Goal: Task Accomplishment & Management: Complete application form

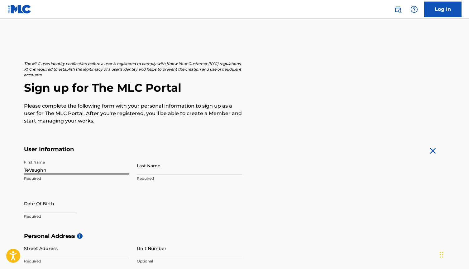
type input "TeVaughn"
type input "[PERSON_NAME]"
select select "8"
select select "2025"
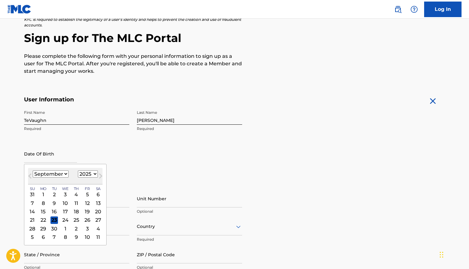
scroll to position [55, 0]
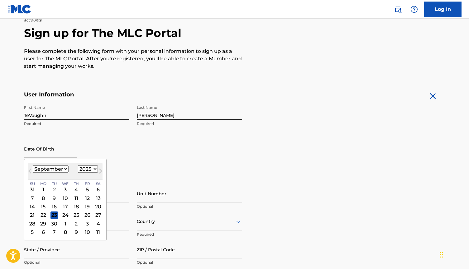
select select "2"
select select "1991"
click at [61, 224] on div "27" at bounding box center [64, 223] width 7 height 7
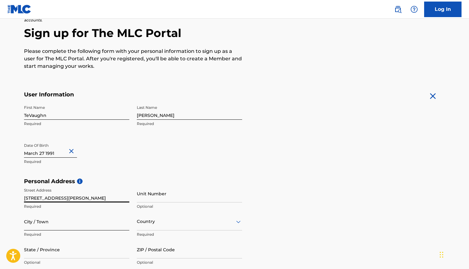
type input "33 thompson street"
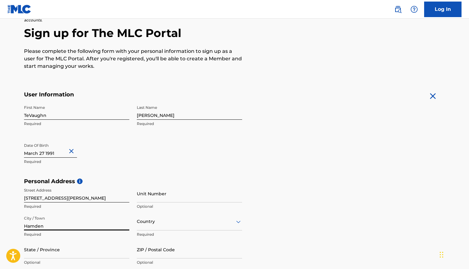
type input "Hamden"
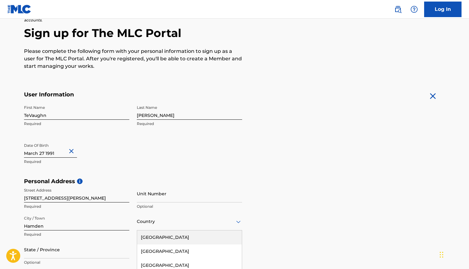
click at [239, 223] on div "United States, 1 of 223. 223 results available. Use Up and Down to choose optio…" at bounding box center [189, 222] width 105 height 18
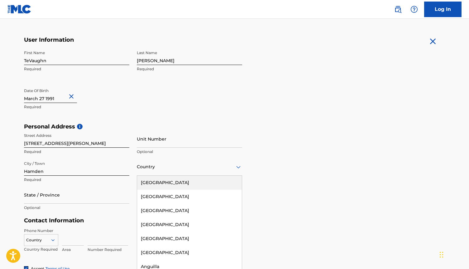
click at [213, 182] on div "United States" at bounding box center [189, 183] width 105 height 14
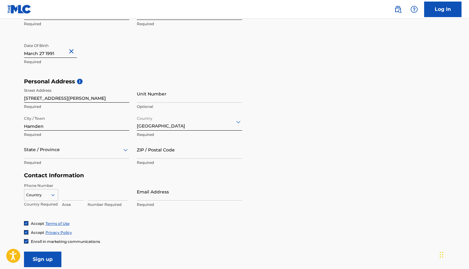
scroll to position [160, 0]
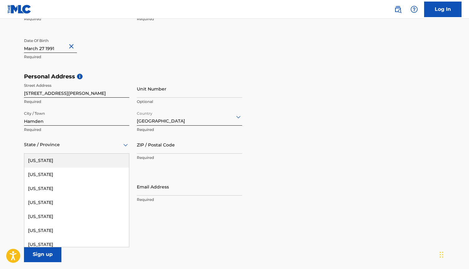
click at [65, 149] on div "State / Province" at bounding box center [76, 145] width 105 height 18
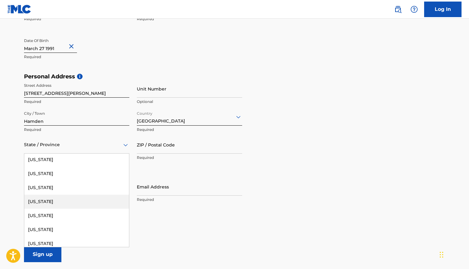
scroll to position [45, 0]
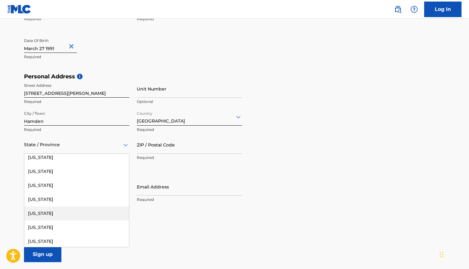
click at [71, 217] on div "Connecticut" at bounding box center [76, 214] width 105 height 14
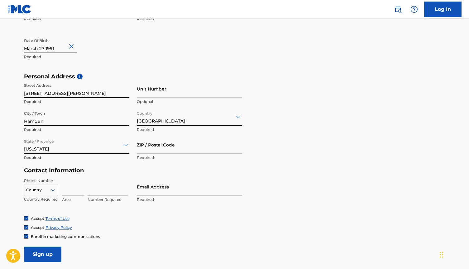
click at [52, 191] on div "Country" at bounding box center [41, 188] width 34 height 9
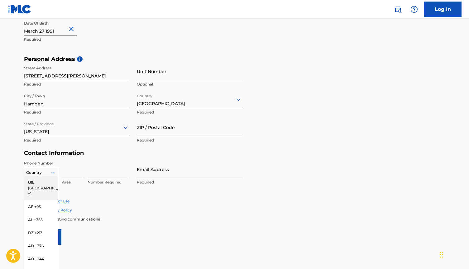
click at [48, 182] on div "US, [GEOGRAPHIC_DATA] +1" at bounding box center [41, 188] width 34 height 24
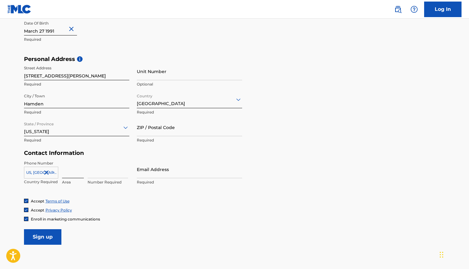
click at [65, 173] on input at bounding box center [73, 170] width 22 height 18
type input "561"
type input "5633943"
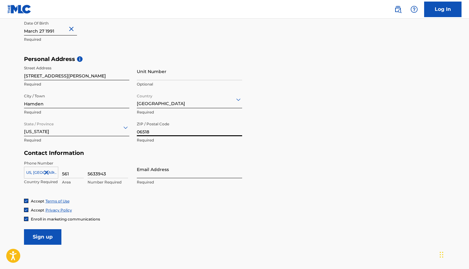
type input "06518"
click at [173, 174] on input "Email Address" at bounding box center [189, 170] width 105 height 18
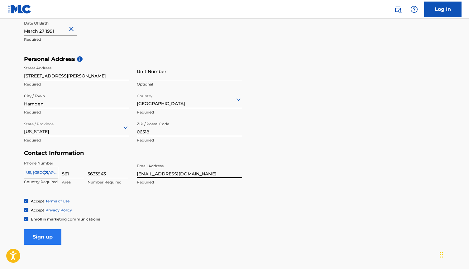
type input "[EMAIL_ADDRESS][DOMAIN_NAME]"
click at [55, 236] on input "Sign up" at bounding box center [42, 237] width 37 height 16
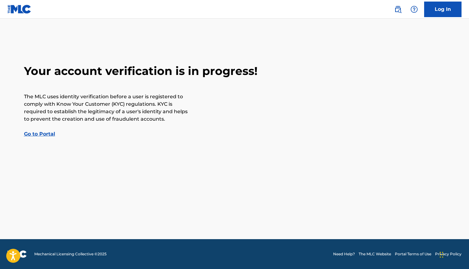
click at [48, 135] on link "Go to Portal" at bounding box center [39, 134] width 31 height 6
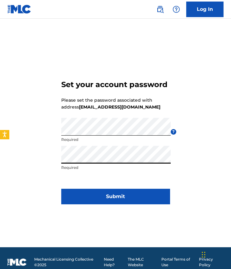
click at [116, 196] on button "Submit" at bounding box center [115, 197] width 109 height 16
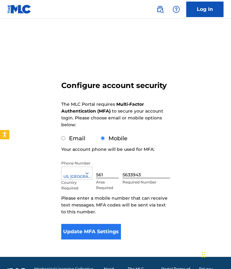
click at [99, 228] on button "Update MFA Settings" at bounding box center [91, 232] width 60 height 16
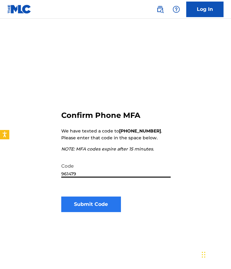
type input "961479"
click at [98, 208] on button "Submit Code" at bounding box center [91, 205] width 60 height 16
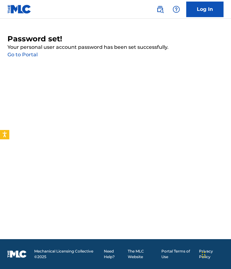
click at [31, 52] on link "Go to Portal" at bounding box center [22, 55] width 30 height 6
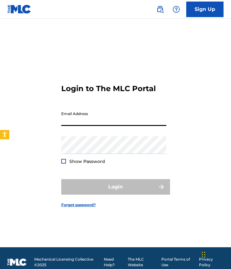
click at [163, 123] on input "Email Address" at bounding box center [113, 117] width 105 height 18
click at [116, 120] on input "Email Address" at bounding box center [113, 117] width 105 height 18
click at [148, 94] on form "Login to The MLC Portal Email Address Password Show Password Login Forgot passw…" at bounding box center [115, 140] width 109 height 213
click at [111, 121] on input "Email Address" at bounding box center [113, 117] width 105 height 18
type input "r"
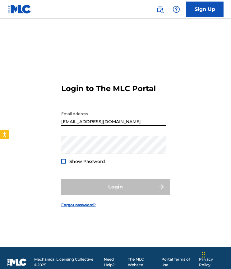
type input "[EMAIL_ADDRESS][DOMAIN_NAME]"
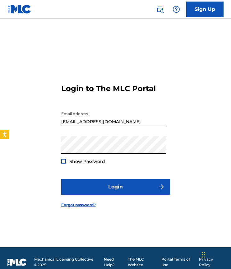
click at [116, 187] on button "Login" at bounding box center [115, 187] width 109 height 16
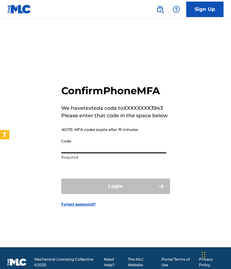
click at [96, 146] on input "Code" at bounding box center [113, 145] width 105 height 18
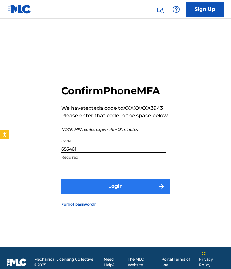
type input "655461"
click at [97, 181] on button "Login" at bounding box center [115, 187] width 109 height 16
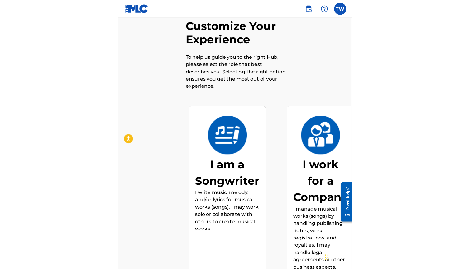
scroll to position [29, 0]
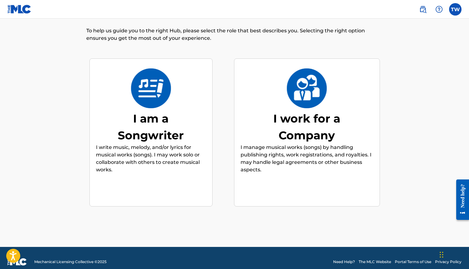
click at [188, 123] on div "I am a Songwriter" at bounding box center [150, 127] width 93 height 34
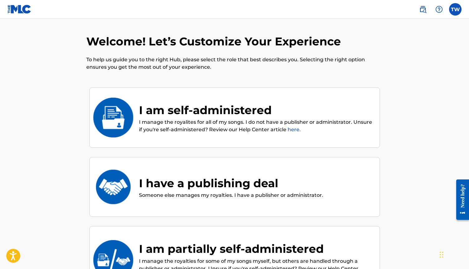
scroll to position [0, 0]
click at [125, 104] on img at bounding box center [112, 118] width 41 height 40
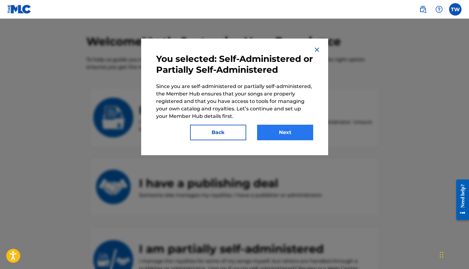
click at [231, 130] on button "Next" at bounding box center [285, 133] width 56 height 16
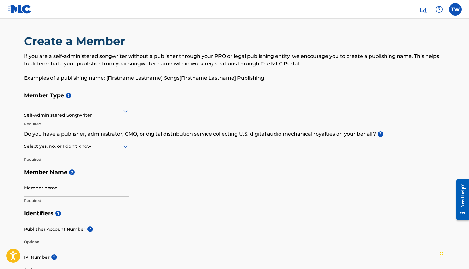
click at [80, 149] on div at bounding box center [76, 147] width 105 height 8
click at [66, 163] on div "Yes" at bounding box center [76, 163] width 105 height 14
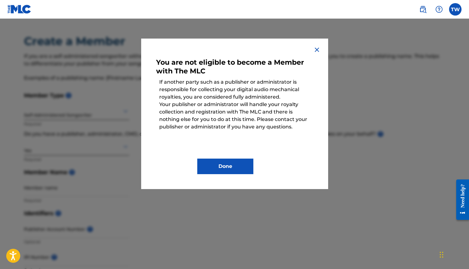
click at [231, 50] on img at bounding box center [316, 49] width 7 height 7
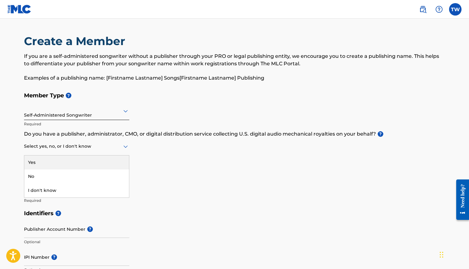
click at [104, 147] on div at bounding box center [76, 147] width 105 height 8
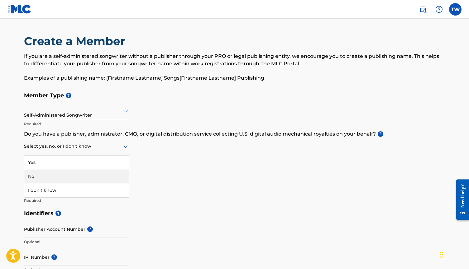
click at [71, 177] on div "No" at bounding box center [76, 177] width 105 height 14
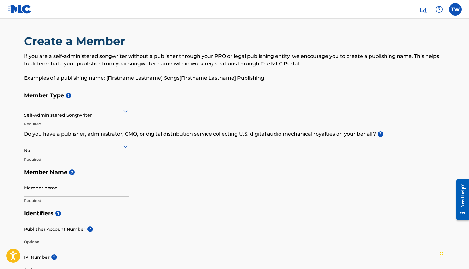
click at [127, 147] on icon at bounding box center [125, 147] width 4 height 2
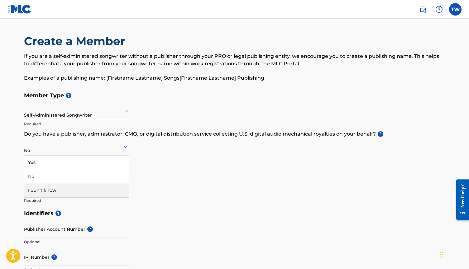
click at [88, 190] on div "I don't know" at bounding box center [76, 191] width 105 height 14
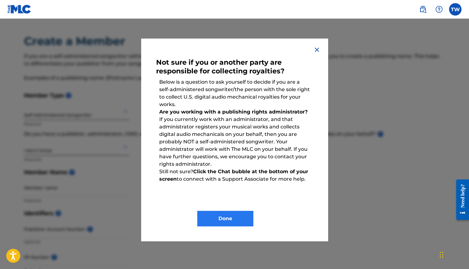
click at [212, 214] on button "Done" at bounding box center [225, 219] width 56 height 16
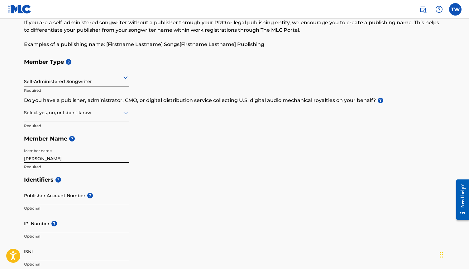
scroll to position [43, 0]
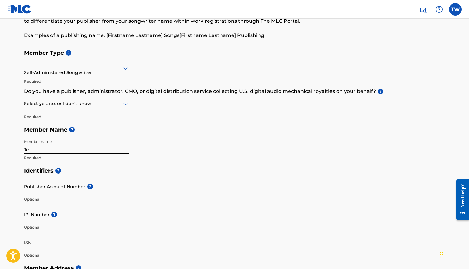
type input "T"
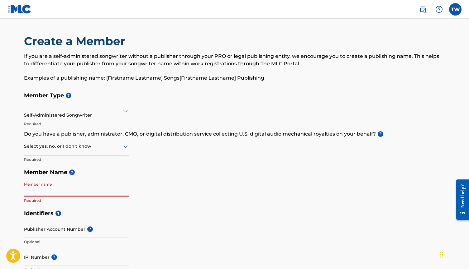
scroll to position [0, 0]
